Goal: Task Accomplishment & Management: Manage account settings

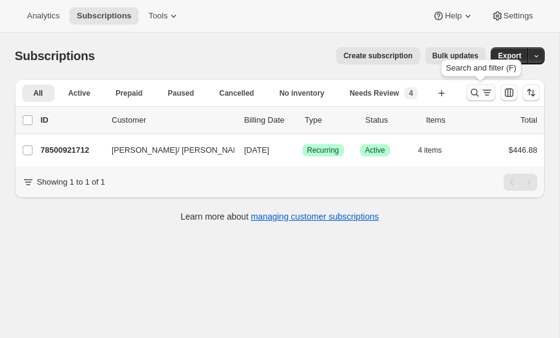
click at [476, 90] on icon "Search and filter results" at bounding box center [475, 93] width 12 height 12
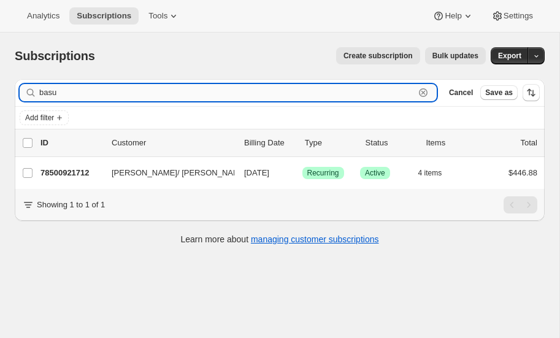
click at [93, 100] on input "basu" at bounding box center [227, 92] width 376 height 17
click at [86, 95] on input "basu" at bounding box center [227, 92] width 376 height 17
type input "b"
type input "[PERSON_NAME]"
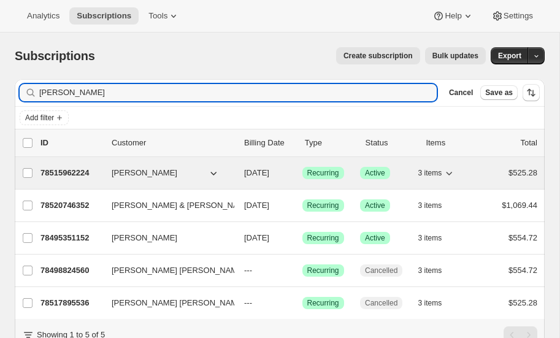
click at [72, 168] on p "78515962224" at bounding box center [71, 173] width 61 height 12
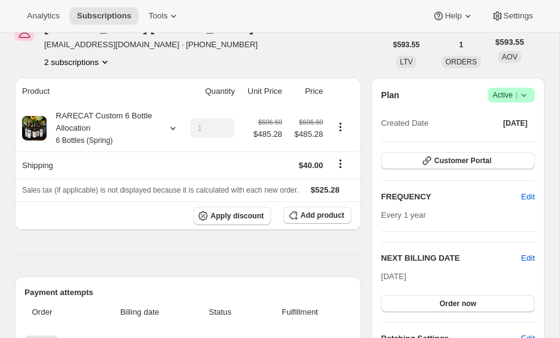
scroll to position [72, 0]
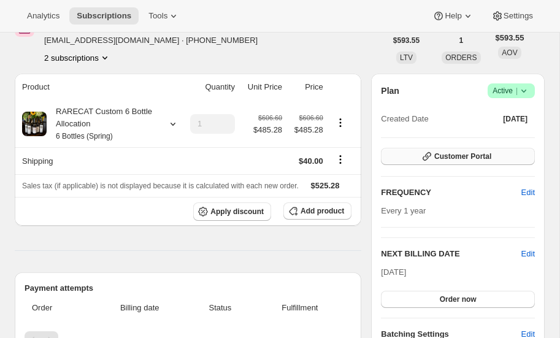
click at [473, 154] on span "Customer Portal" at bounding box center [463, 157] width 57 height 10
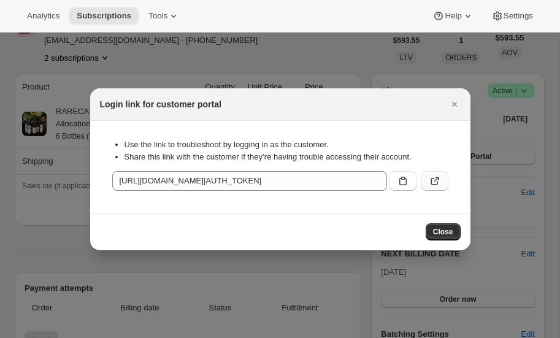
click at [437, 178] on icon ":r3p:" at bounding box center [436, 179] width 5 height 5
click at [455, 104] on icon "Close" at bounding box center [455, 104] width 12 height 12
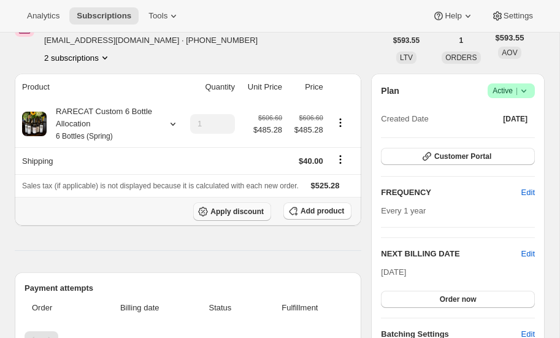
scroll to position [0, 0]
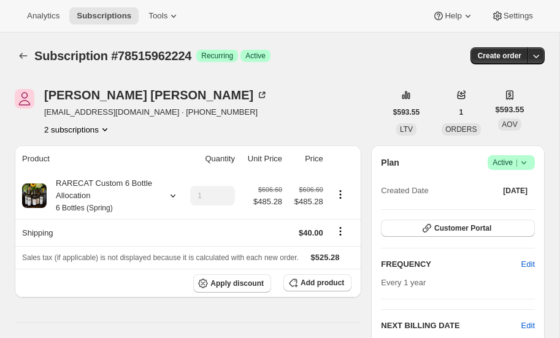
click at [105, 130] on icon "Product actions" at bounding box center [105, 129] width 5 height 3
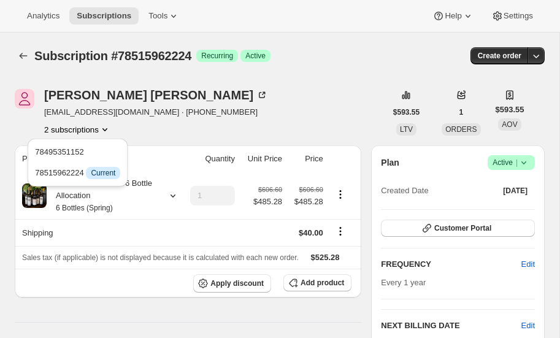
click at [151, 127] on div "2 subscriptions" at bounding box center [156, 129] width 224 height 12
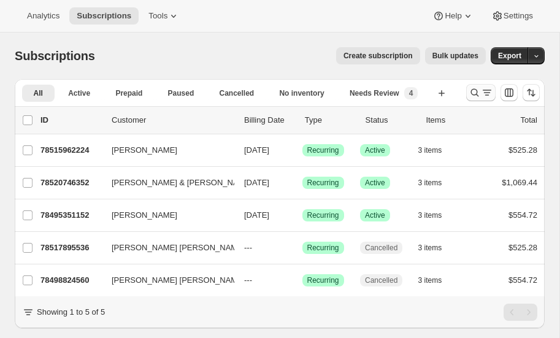
click at [476, 92] on icon "Search and filter results" at bounding box center [475, 93] width 12 height 12
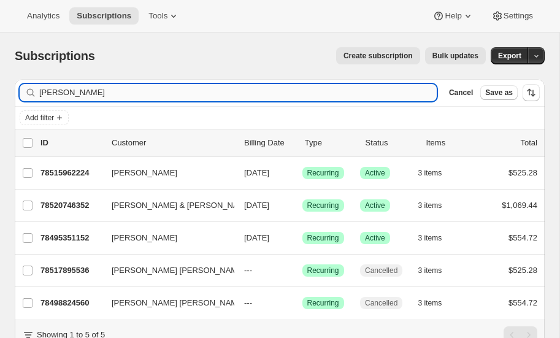
click at [141, 92] on input "[PERSON_NAME]" at bounding box center [238, 92] width 398 height 17
type input "e"
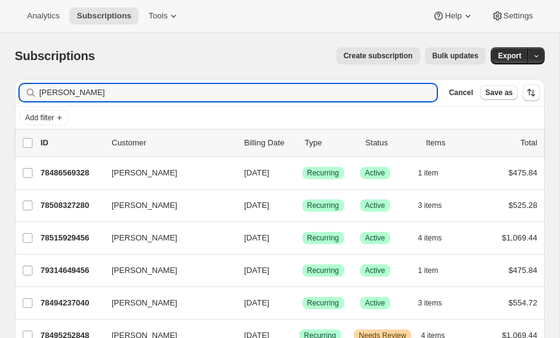
type input "[PERSON_NAME]"
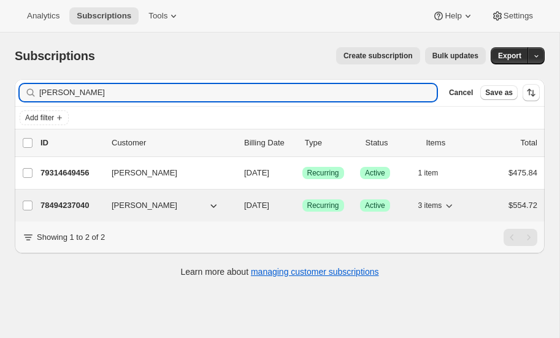
click at [75, 200] on p "78494237040" at bounding box center [71, 206] width 61 height 12
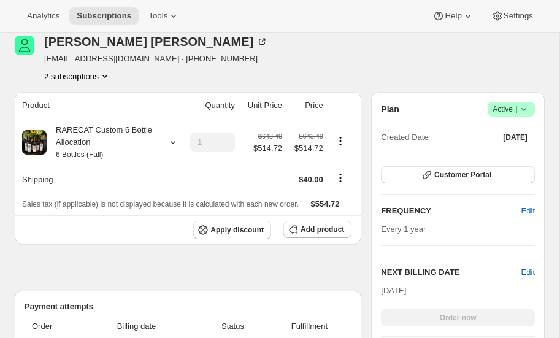
scroll to position [165, 0]
click at [81, 76] on button "2 subscriptions" at bounding box center [77, 75] width 67 height 12
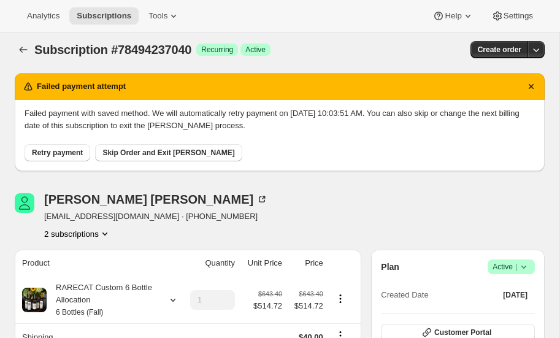
scroll to position [0, 0]
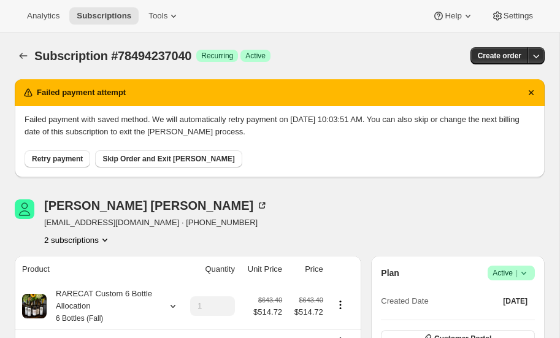
click at [151, 157] on span "Skip Order and Exit [PERSON_NAME]" at bounding box center [169, 159] width 132 height 10
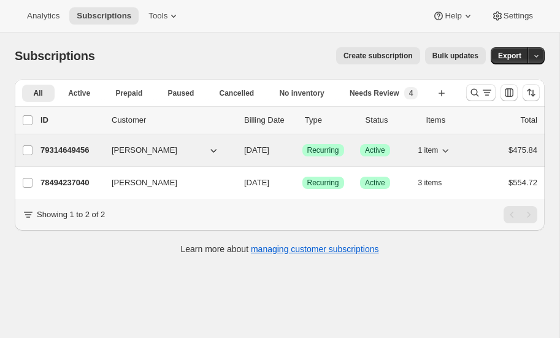
click at [60, 147] on p "79314649456" at bounding box center [71, 150] width 61 height 12
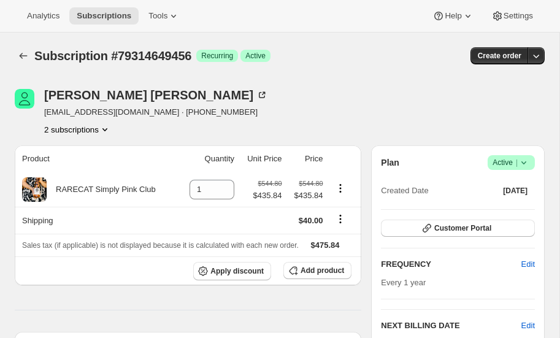
click at [526, 160] on icon at bounding box center [524, 163] width 12 height 12
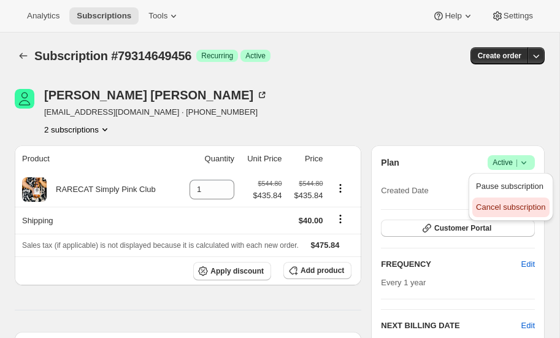
click at [506, 207] on span "Cancel subscription" at bounding box center [510, 207] width 69 height 9
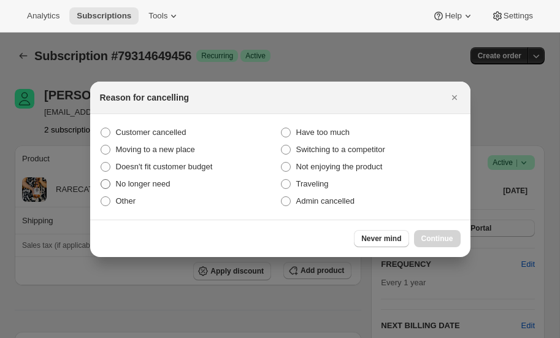
click at [105, 184] on span ":rpp:" at bounding box center [106, 184] width 10 height 10
click at [101, 180] on input "No longer need" at bounding box center [101, 179] width 1 height 1
radio input "true"
click at [443, 236] on span "Continue" at bounding box center [438, 239] width 32 height 10
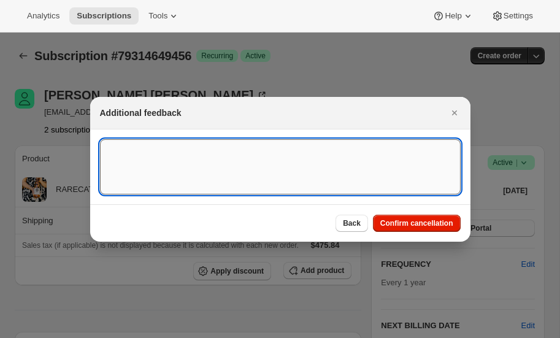
click at [200, 168] on textarea ":rpp:" at bounding box center [280, 166] width 361 height 55
drag, startPoint x: 109, startPoint y: 149, endPoint x: 381, endPoint y: 151, distance: 272.6
click at [381, 151] on textarea "She may purchsae a la carte' however can not take this order right now" at bounding box center [280, 166] width 361 height 55
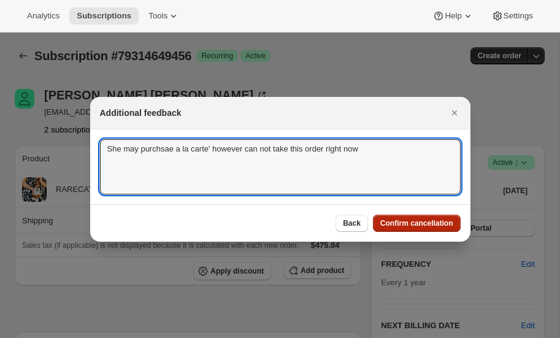
type textarea "She may purchsae a la carte' however can not take this order right now"
click at [407, 222] on span "Confirm cancellation" at bounding box center [417, 224] width 73 height 10
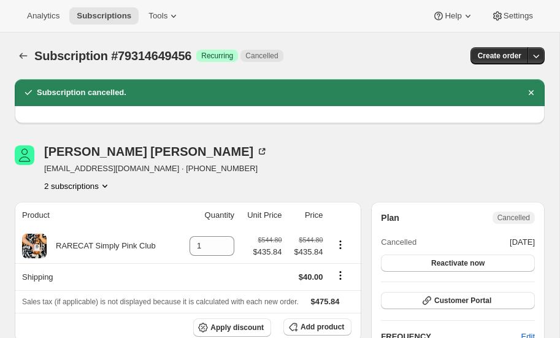
click at [106, 184] on icon "Product actions" at bounding box center [105, 186] width 12 height 12
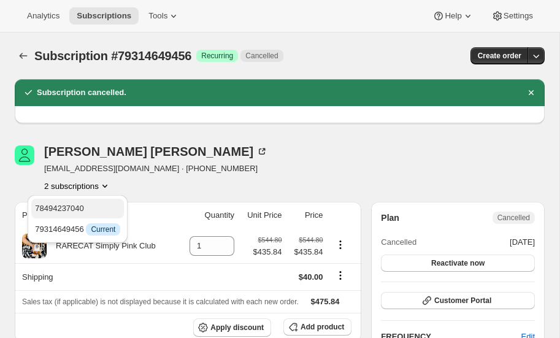
click at [75, 209] on span "78494237040" at bounding box center [59, 208] width 49 height 9
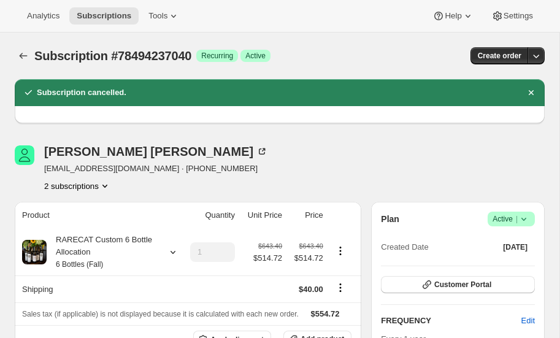
click at [525, 217] on icon at bounding box center [524, 219] width 12 height 12
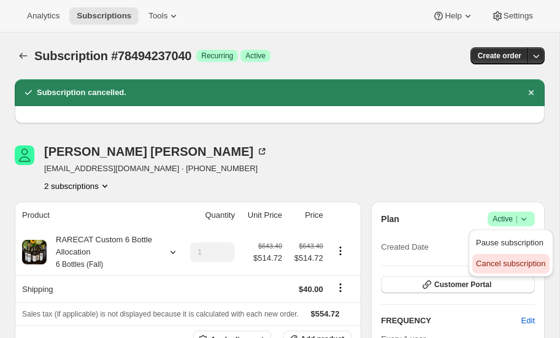
click at [504, 262] on span "Cancel subscription" at bounding box center [510, 263] width 69 height 9
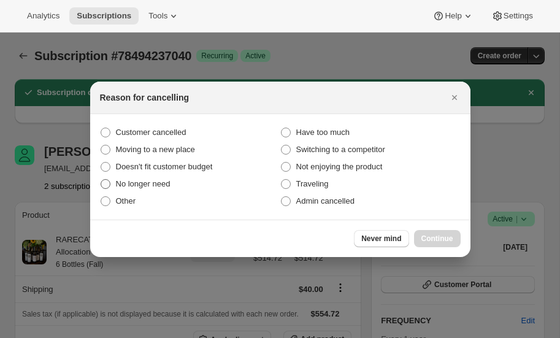
click at [106, 184] on span ":ruk:" at bounding box center [106, 184] width 10 height 10
click at [101, 180] on input "No longer need" at bounding box center [101, 179] width 1 height 1
radio input "true"
click at [430, 235] on span "Continue" at bounding box center [438, 239] width 32 height 10
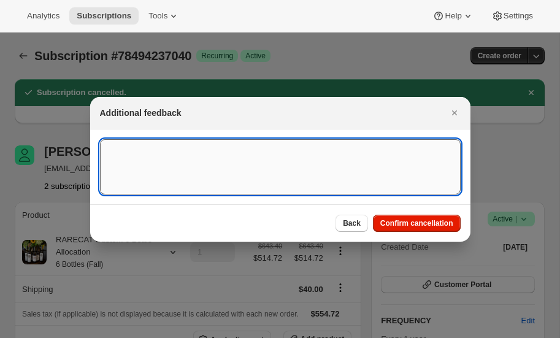
click at [164, 151] on textarea ":ruk:" at bounding box center [280, 166] width 361 height 55
paste textarea "She may purchsae a la carte' however can not take this order right now"
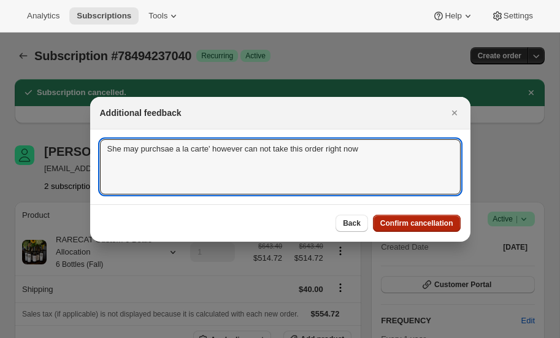
type textarea "She may purchsae a la carte' however can not take this order right now"
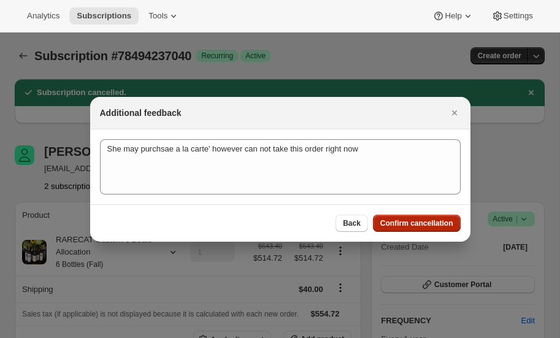
click at [424, 220] on span "Confirm cancellation" at bounding box center [417, 224] width 73 height 10
